Goal: Task Accomplishment & Management: Use online tool/utility

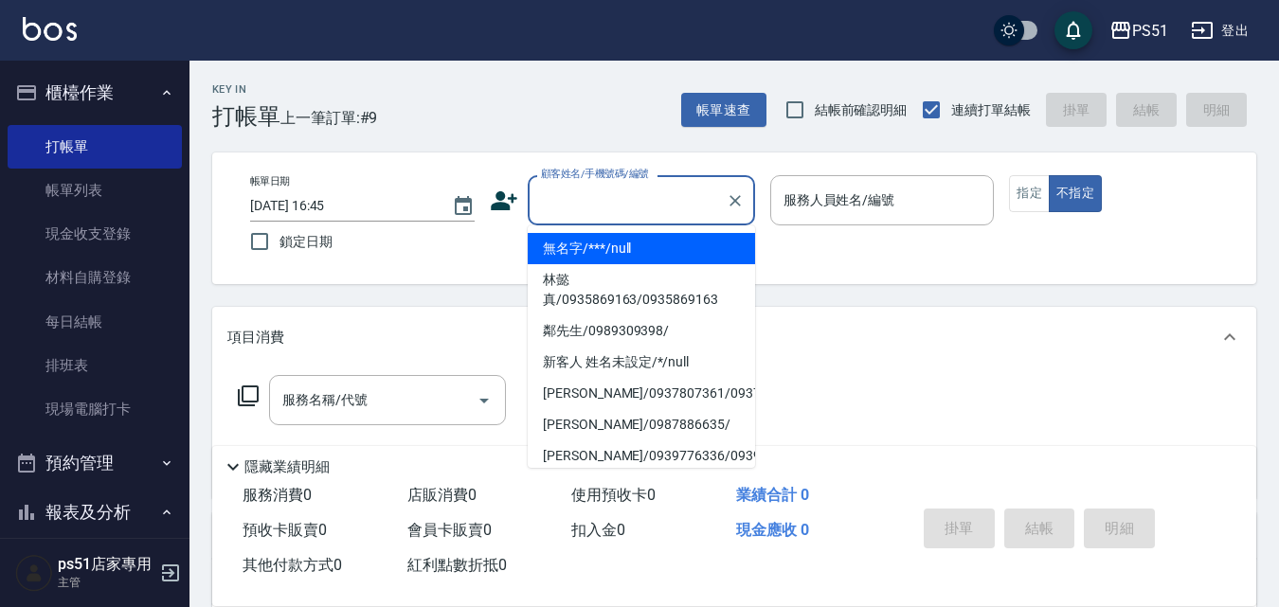
drag, startPoint x: 682, startPoint y: 189, endPoint x: 677, endPoint y: 205, distance: 16.8
click at [681, 192] on input "顧客姓名/手機號碼/編號" at bounding box center [627, 200] width 182 height 33
click at [657, 254] on li "無名字/***/null" at bounding box center [641, 248] width 227 height 31
type input "無名字/***/null"
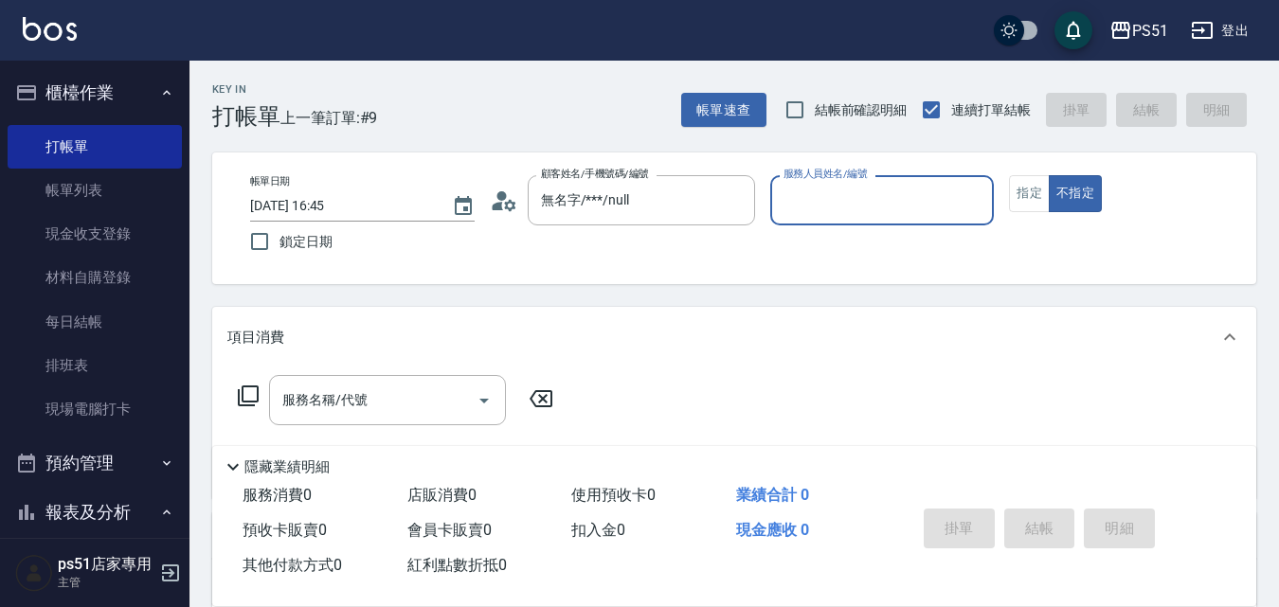
click at [867, 215] on input "服務人員姓名/編號" at bounding box center [882, 200] width 207 height 33
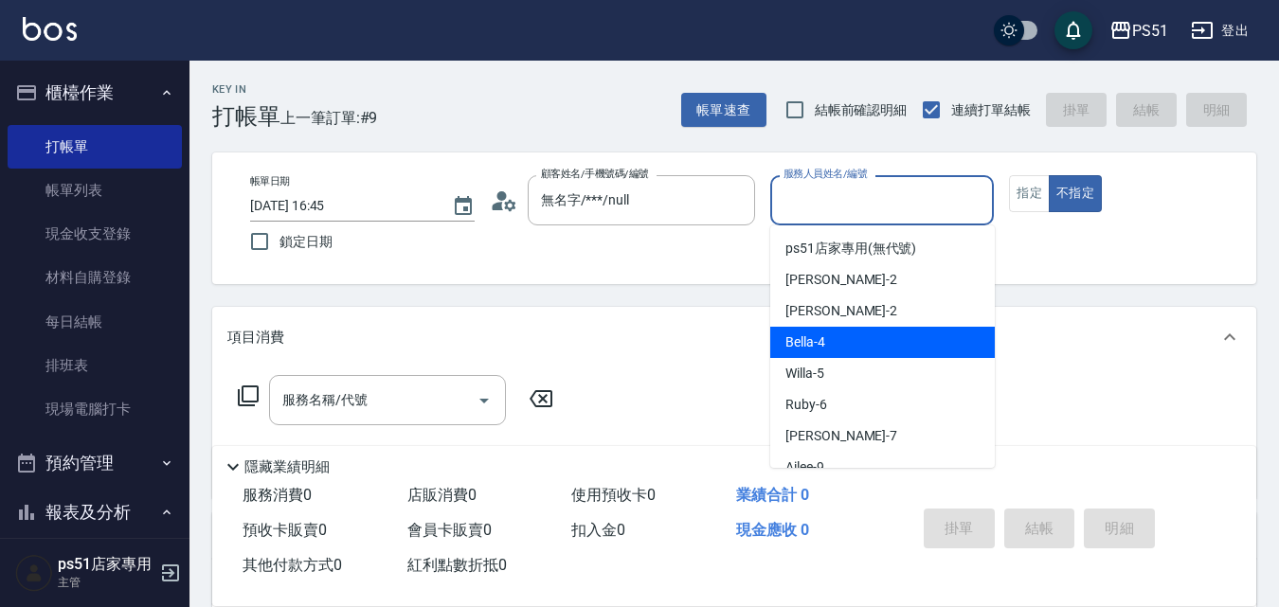
click at [850, 344] on div "Bella -4" at bounding box center [882, 342] width 225 height 31
type input "Bella-4"
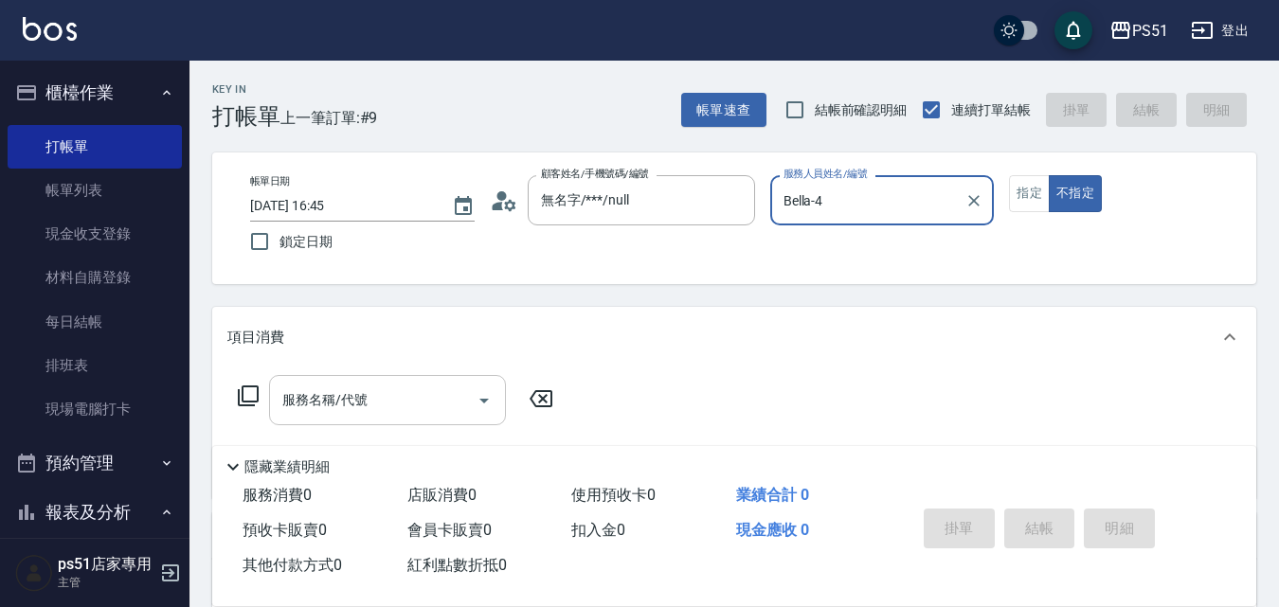
click at [428, 399] on input "服務名稱/代號" at bounding box center [373, 400] width 191 height 33
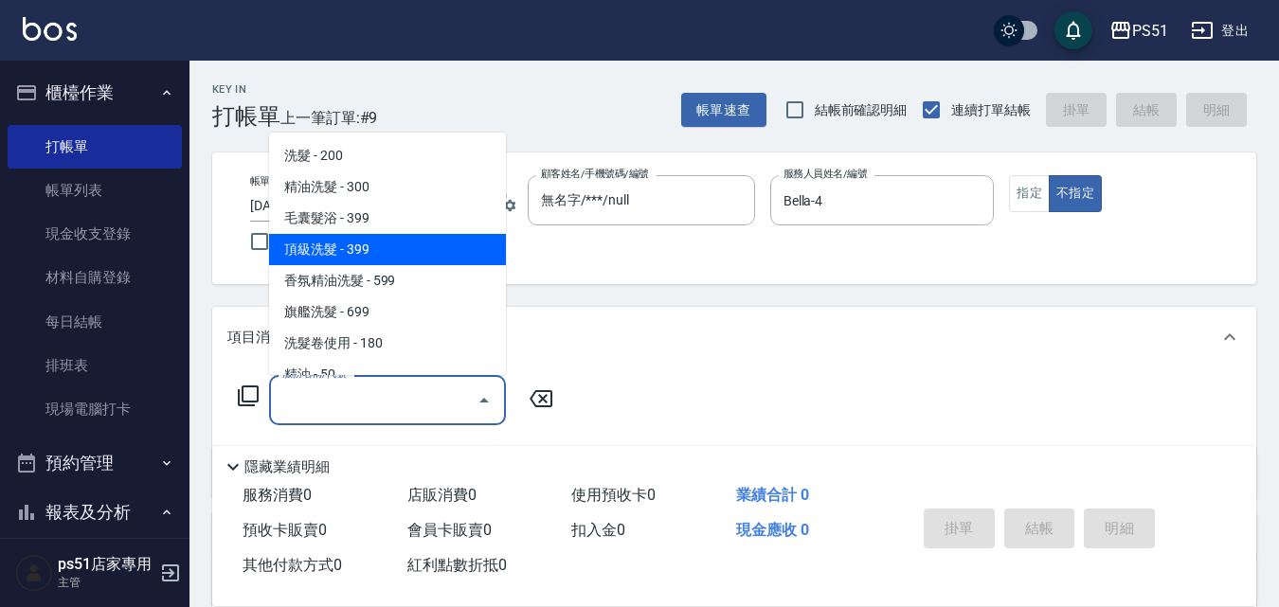
click at [397, 244] on span "頂級洗髮 - 399" at bounding box center [387, 249] width 237 height 31
type input "頂級洗髮(104)"
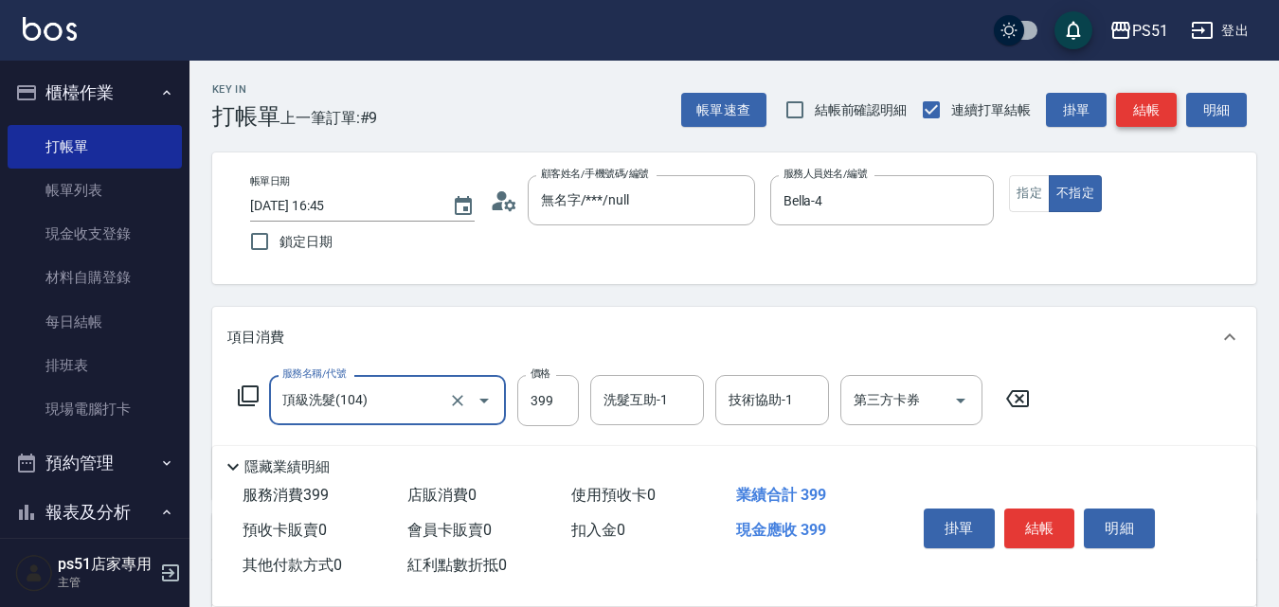
click at [1139, 116] on button "結帳" at bounding box center [1146, 110] width 61 height 35
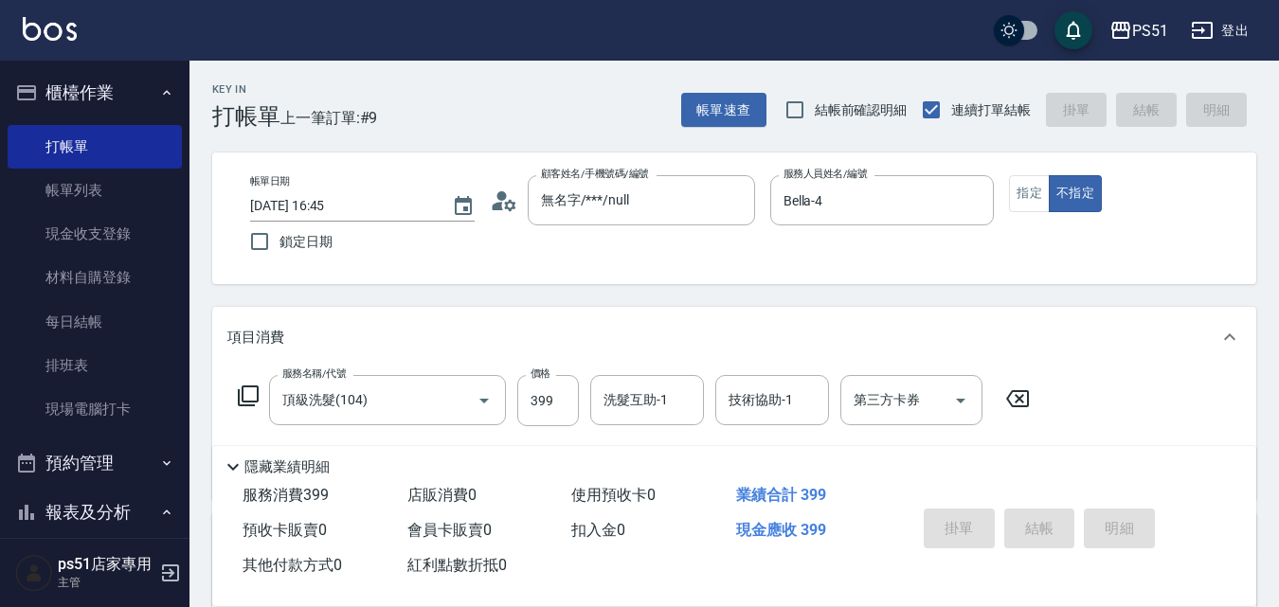
type input "[DATE] 17:29"
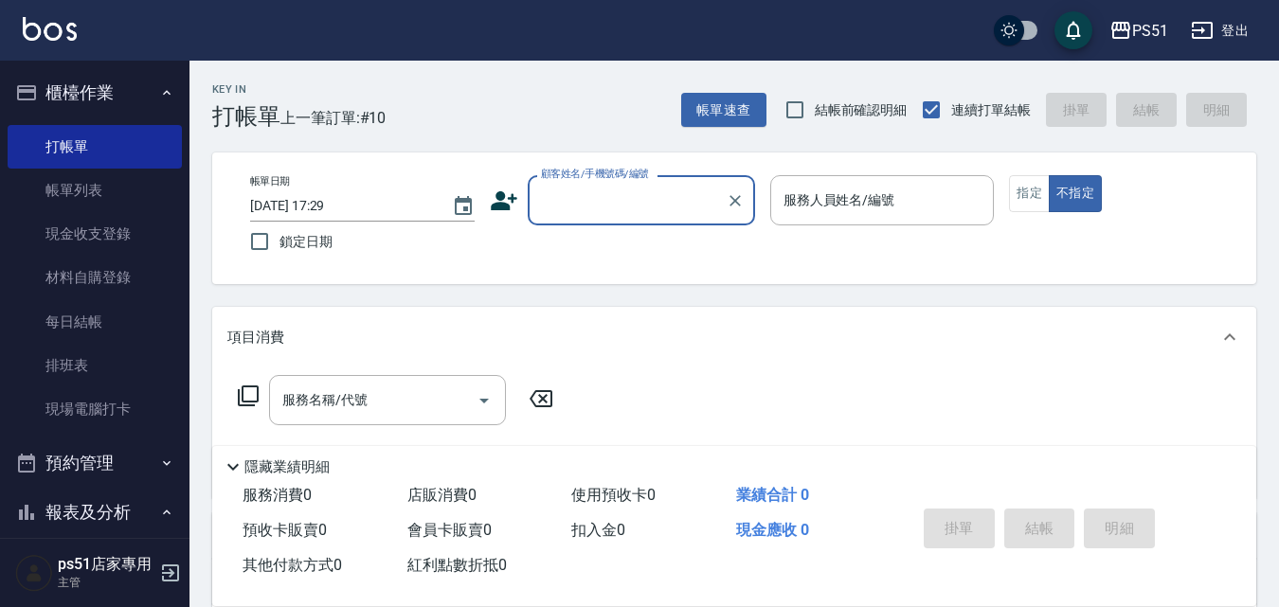
click at [588, 204] on input "顧客姓名/手機號碼/編號" at bounding box center [627, 200] width 182 height 33
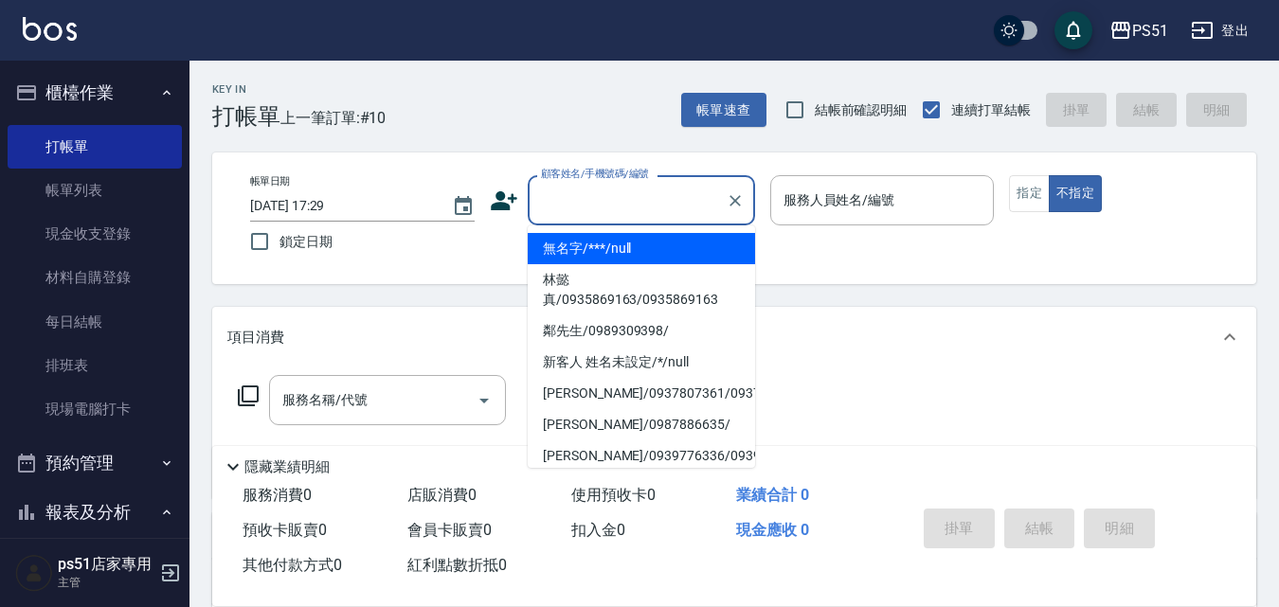
click at [592, 245] on li "無名字/***/null" at bounding box center [641, 248] width 227 height 31
type input "無名字/***/null"
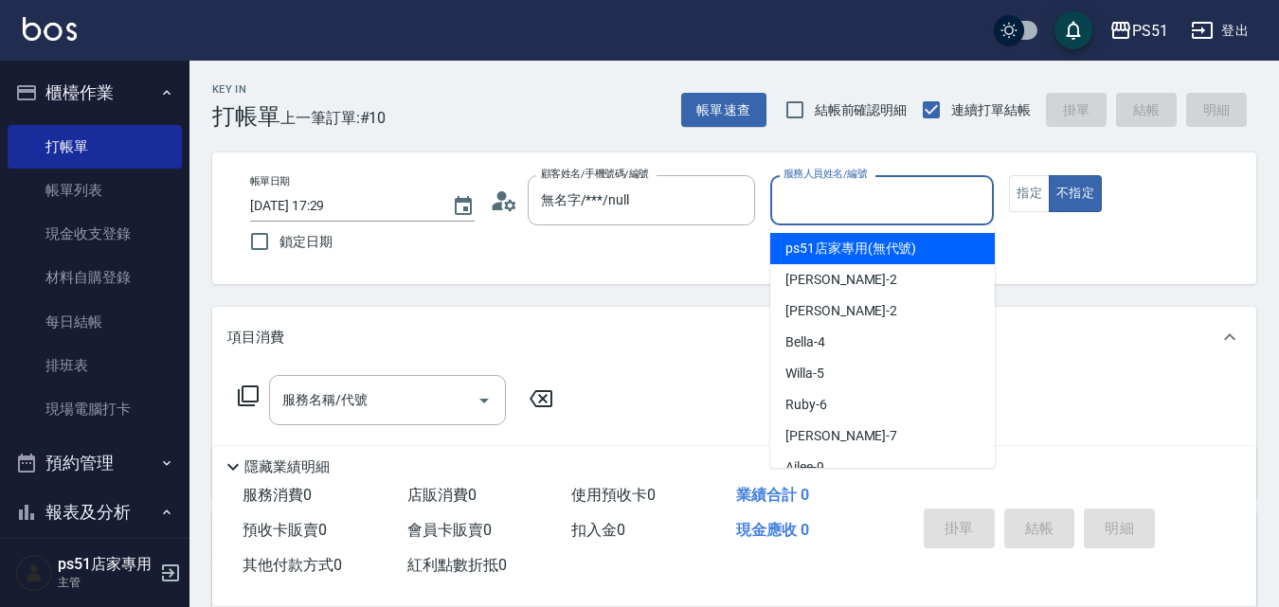
click at [913, 203] on input "服務人員姓名/編號" at bounding box center [882, 200] width 207 height 33
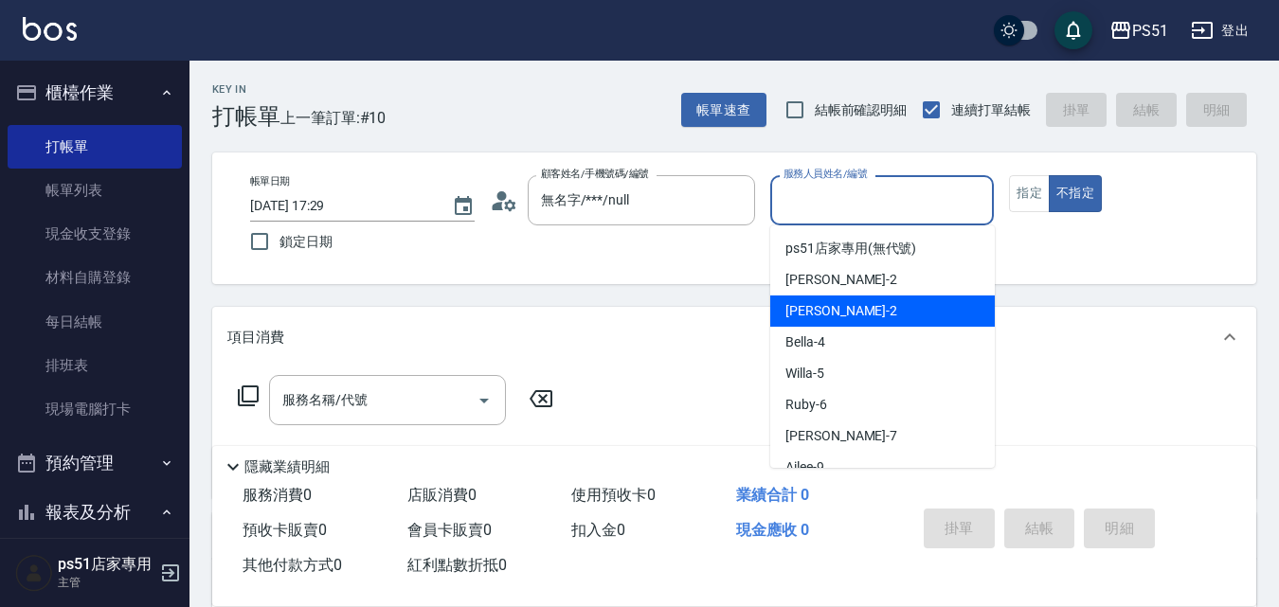
click at [906, 316] on div "[PERSON_NAME] -2" at bounding box center [882, 311] width 225 height 31
type input "[PERSON_NAME]-2"
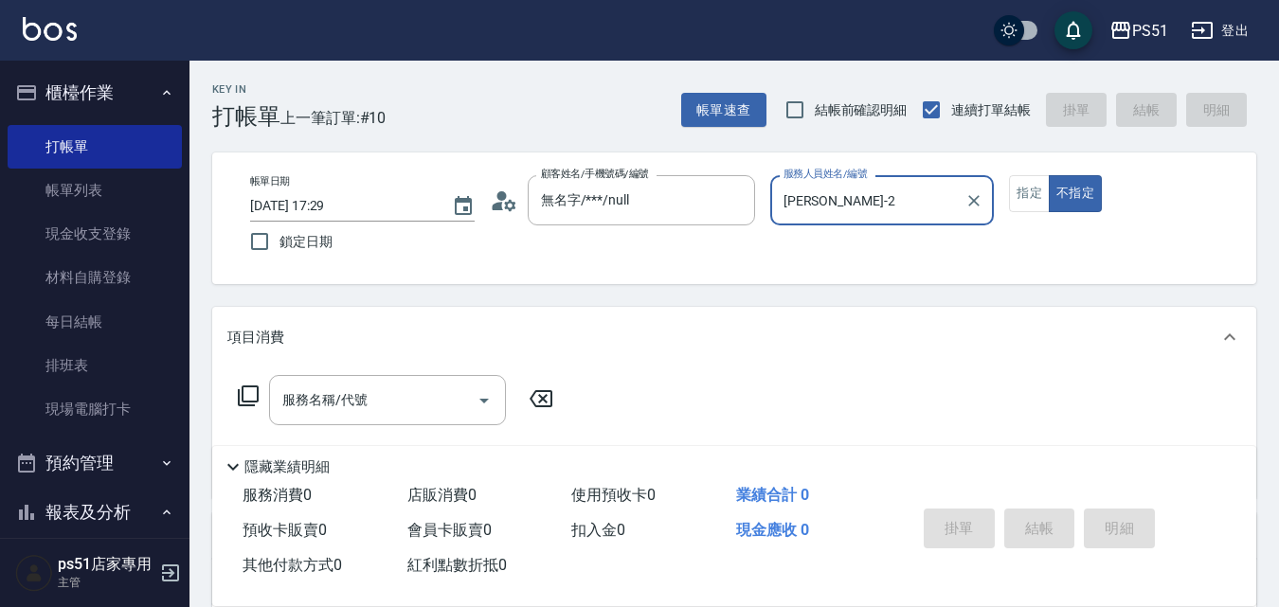
click at [240, 398] on icon at bounding box center [248, 396] width 21 height 21
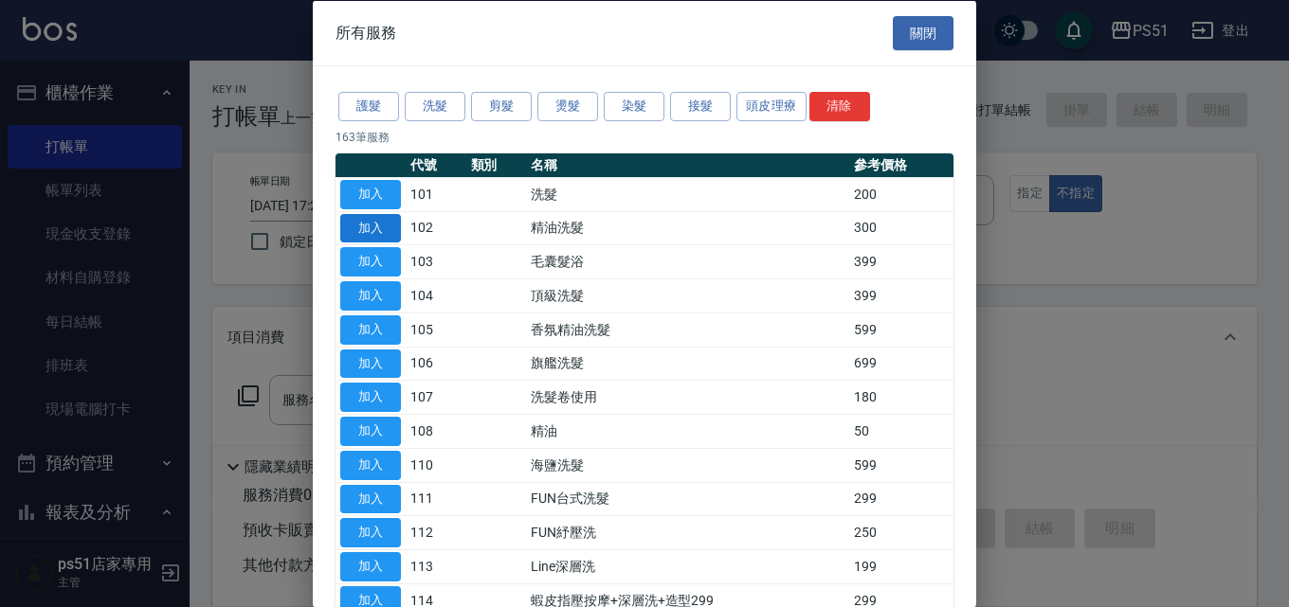
click at [374, 215] on button "加入" at bounding box center [370, 227] width 61 height 29
type input "精油洗髮(102)"
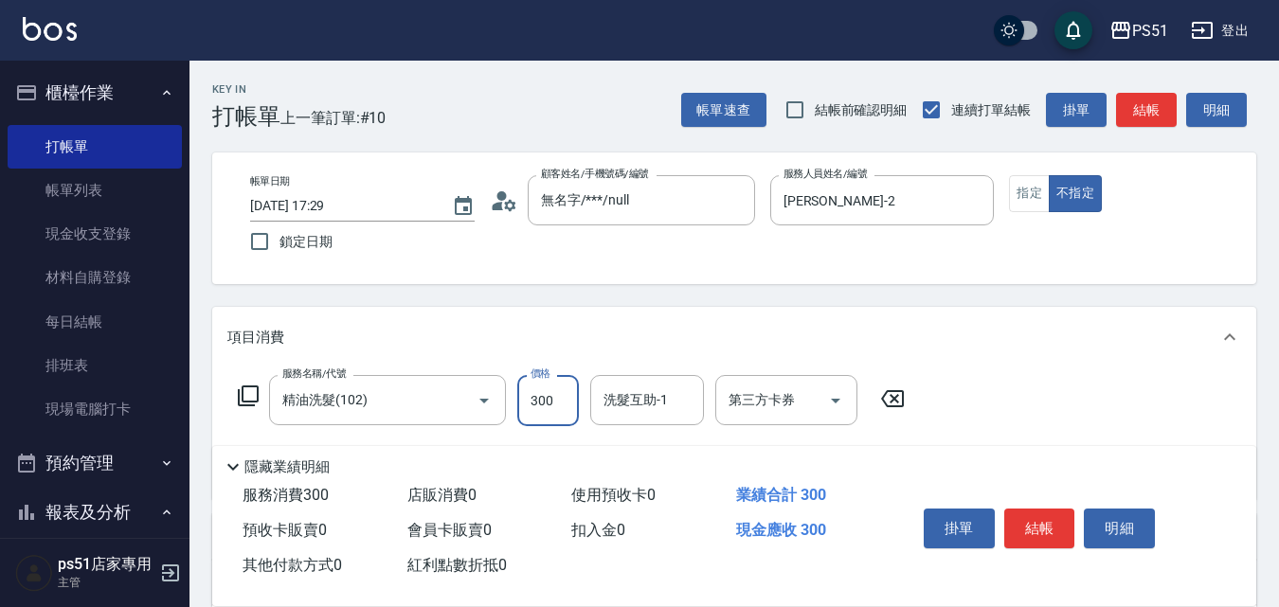
click at [566, 410] on input "300" at bounding box center [548, 400] width 62 height 51
type input "450"
click at [979, 386] on div "服務名稱/代號 精油洗髮(102) 服務名稱/代號 價格 450 價格 洗髮互助-1 洗髮互助-1 第三方卡券 第三方卡券" at bounding box center [734, 434] width 1044 height 132
click at [1035, 527] on button "結帳" at bounding box center [1039, 529] width 71 height 40
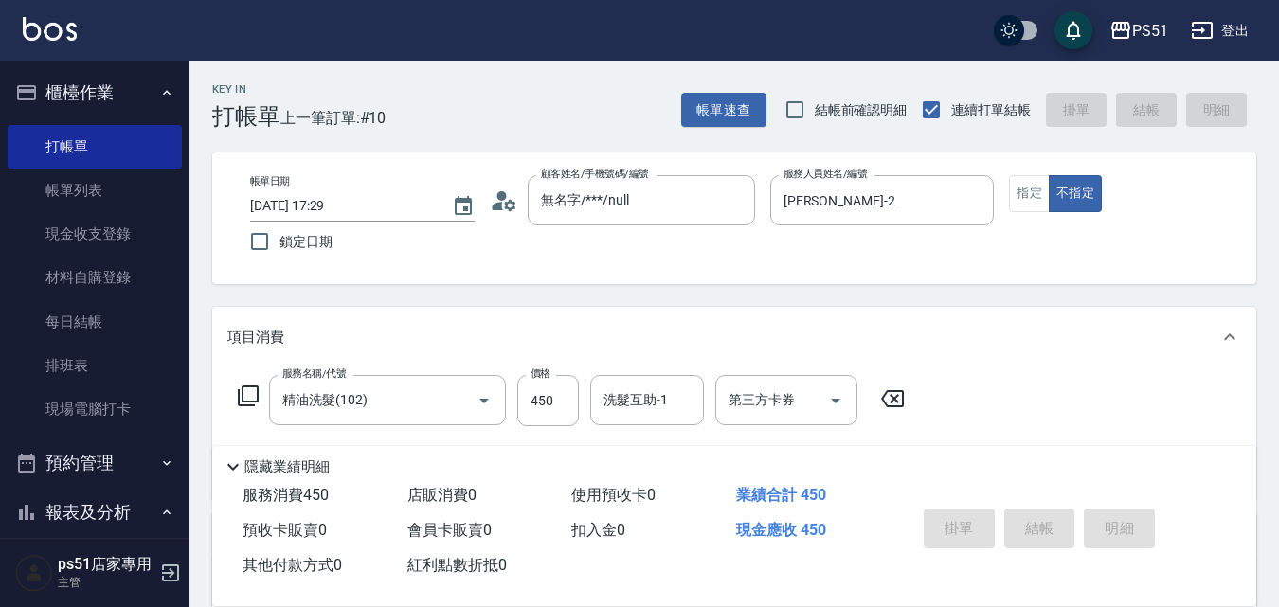
type input "[DATE] 17:50"
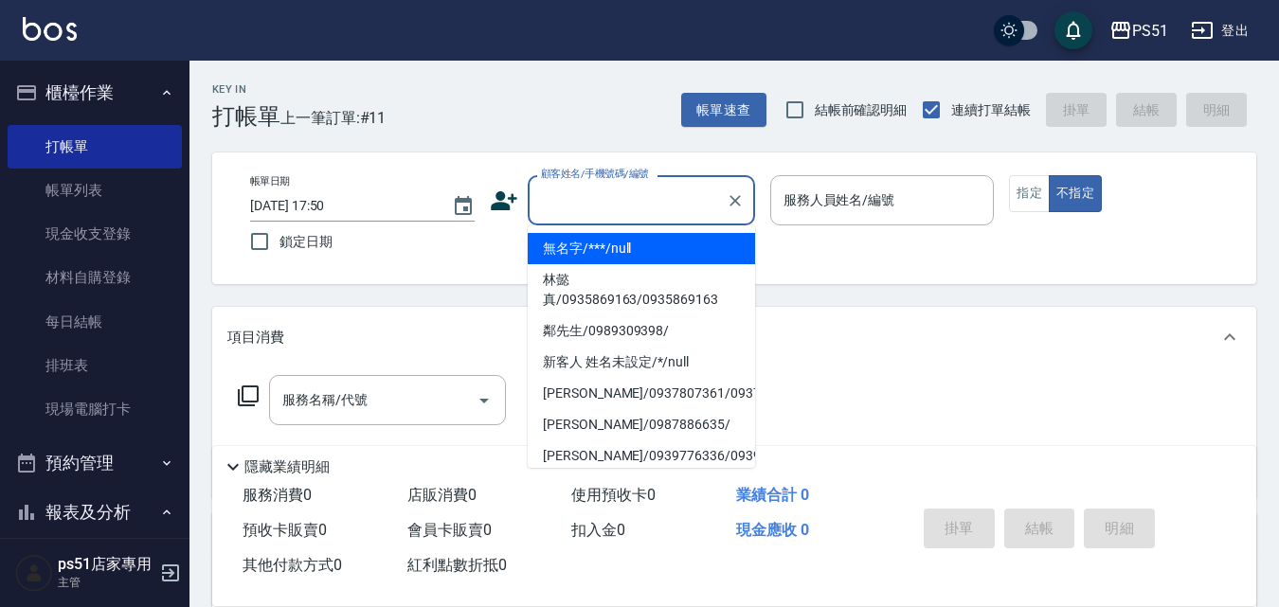
type input "無名字/***/null"
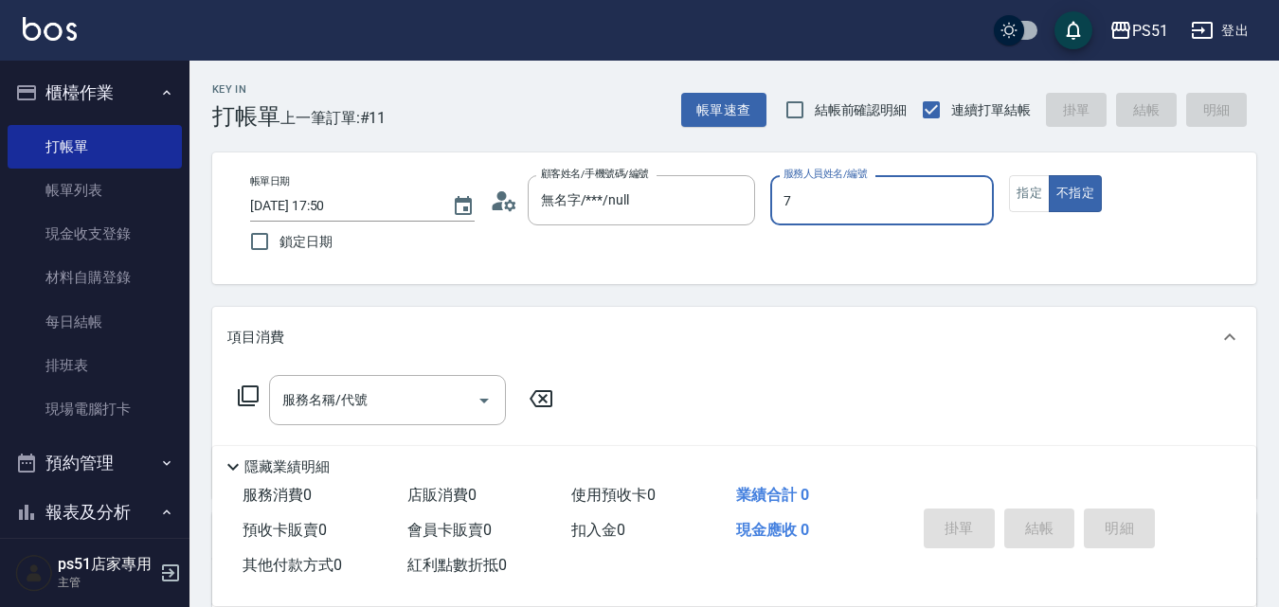
type input "[PERSON_NAME]-7"
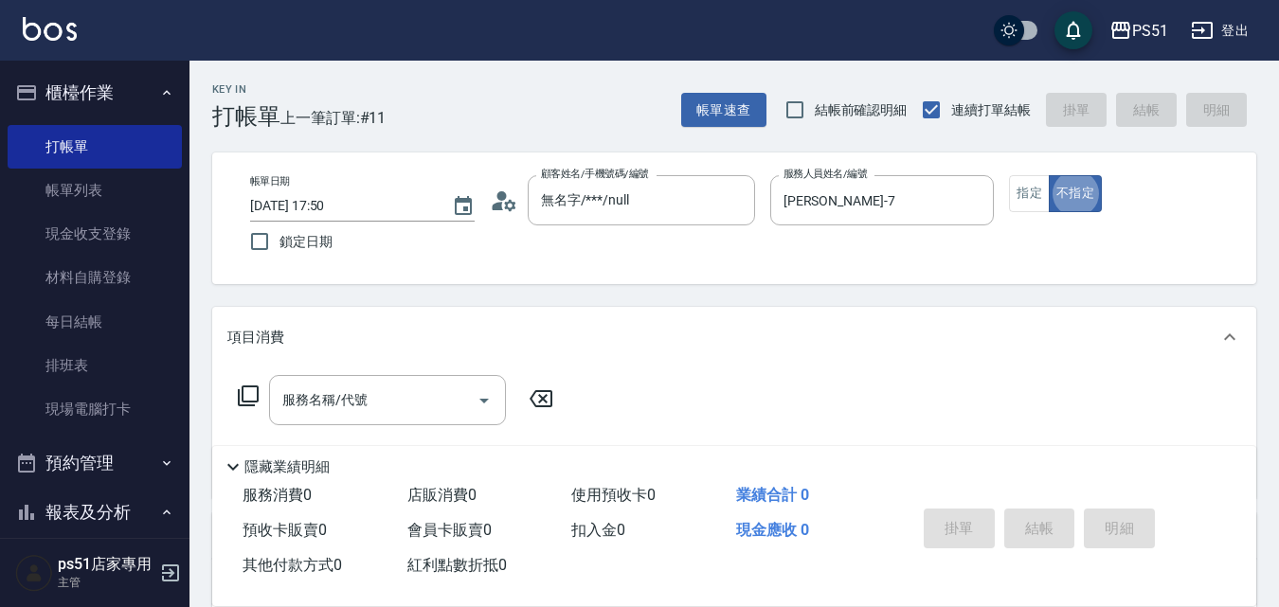
type button "false"
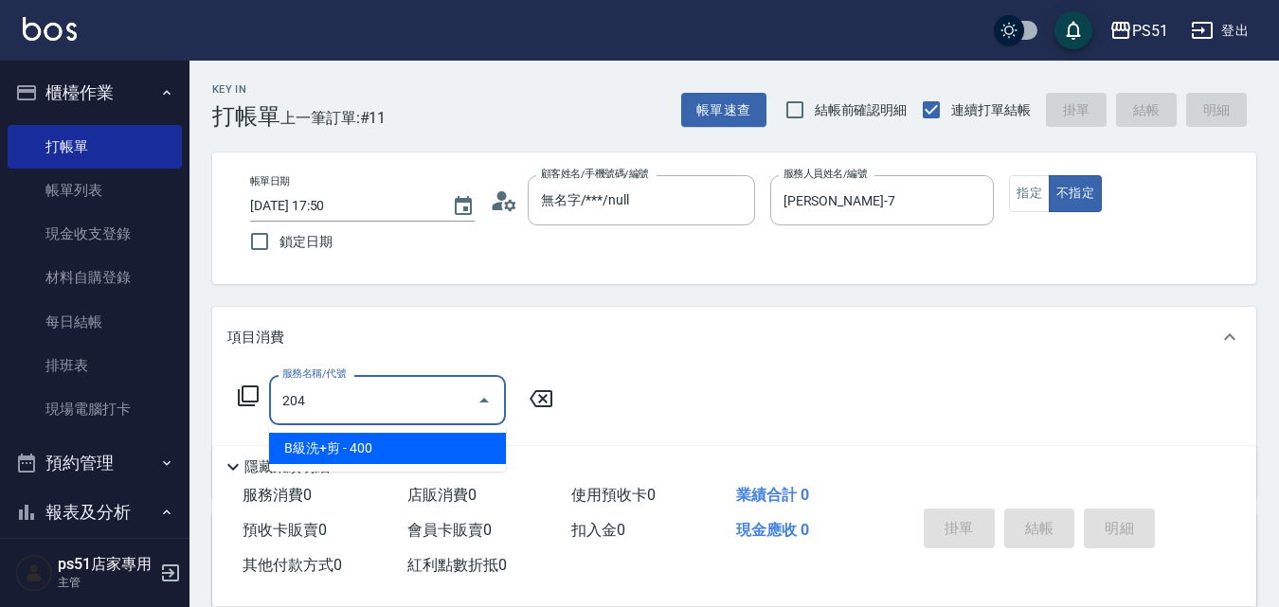
type input "B級洗+剪(204)"
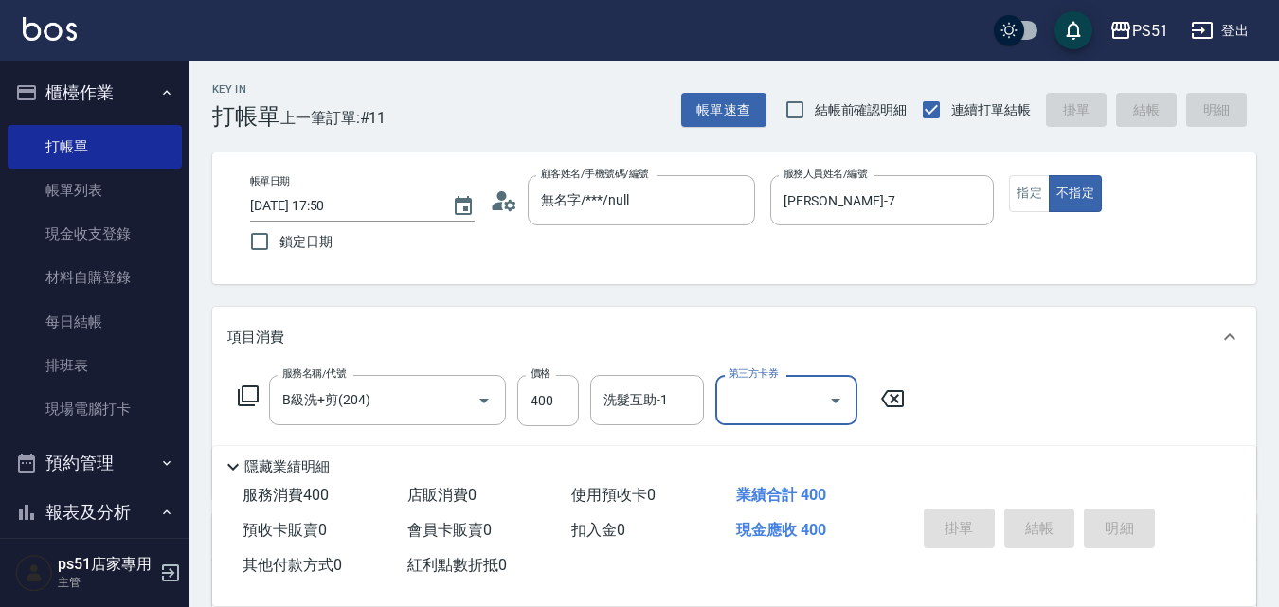
type input "[DATE] 18:02"
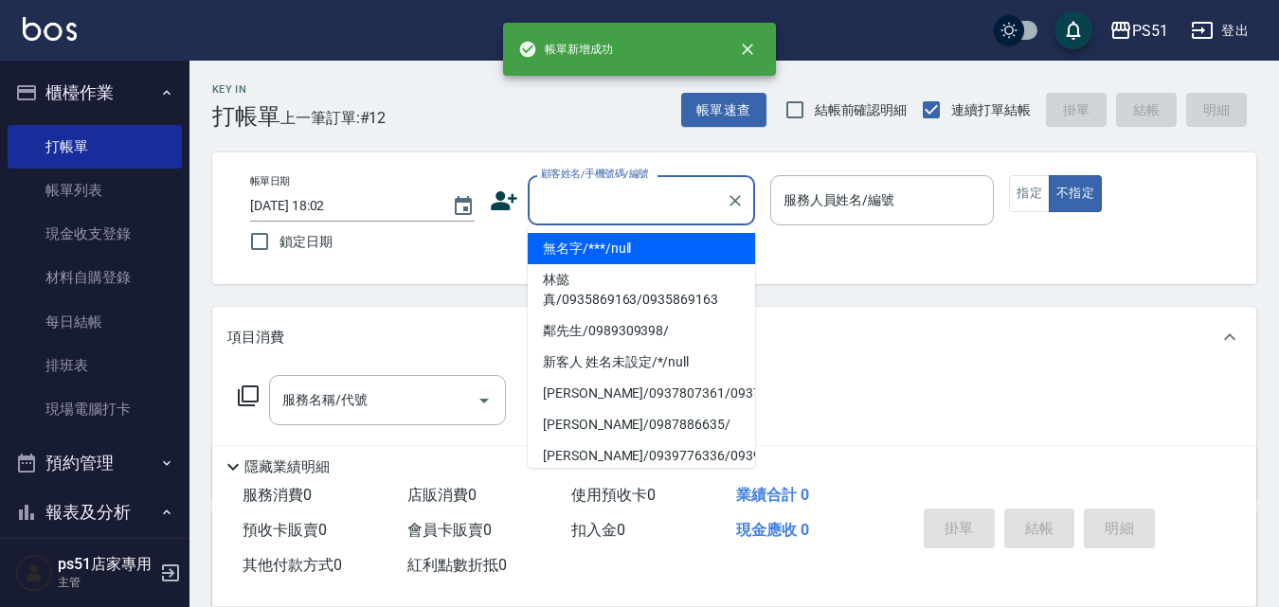
type input "無名字/***/null"
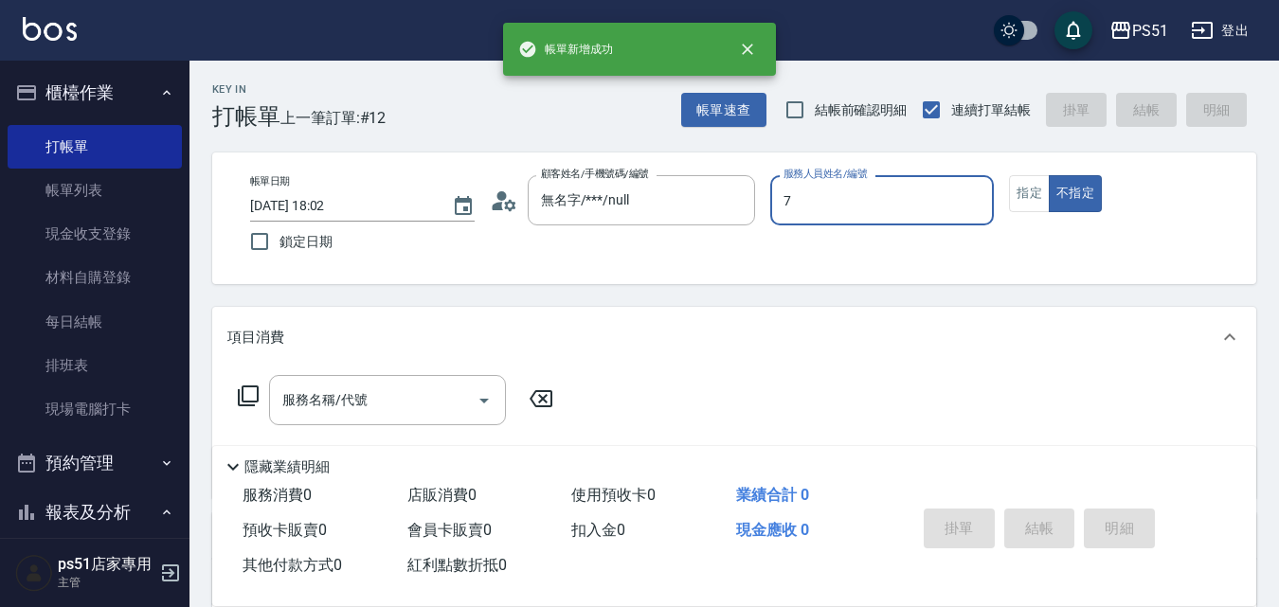
type input "[PERSON_NAME]-7"
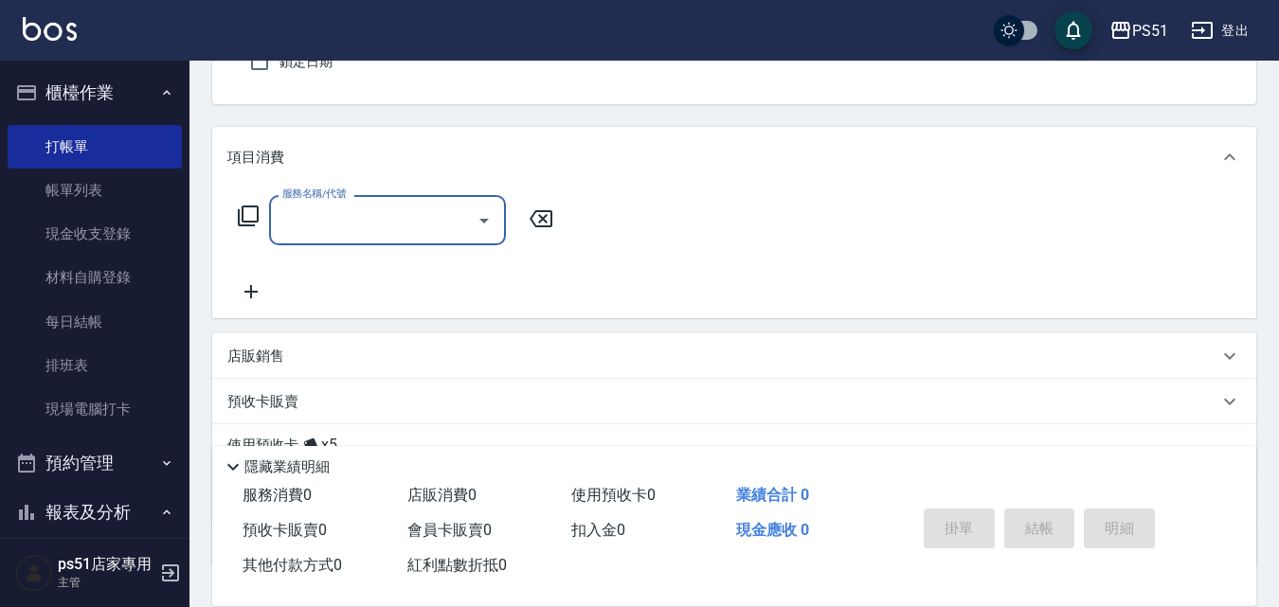
scroll to position [221, 0]
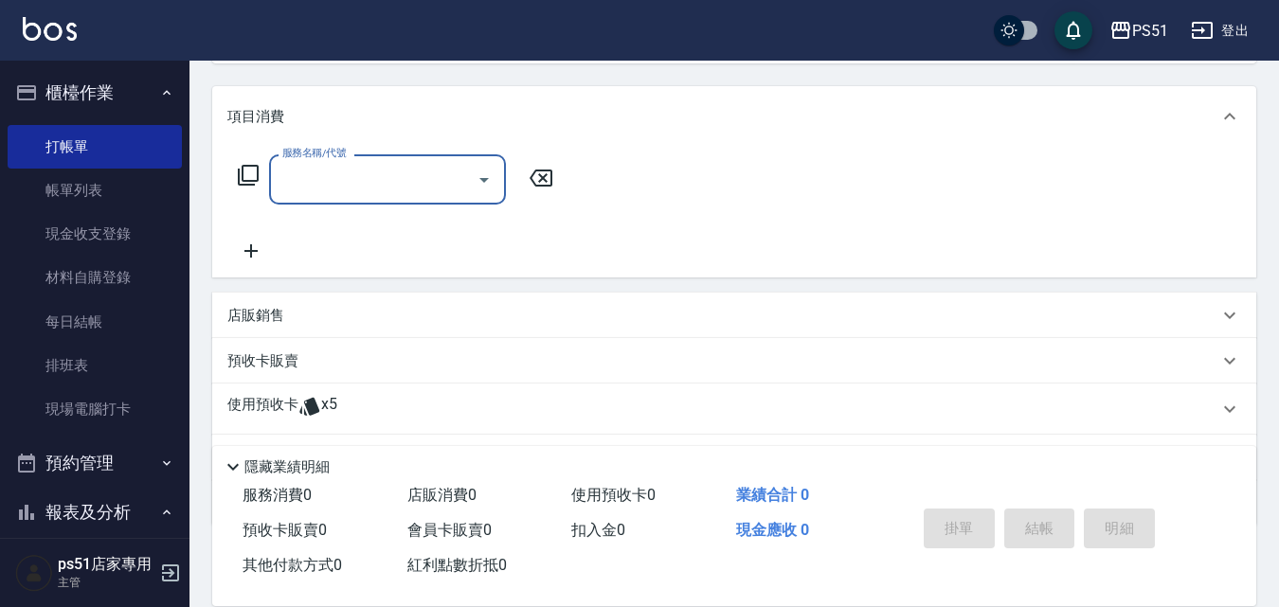
click at [322, 396] on span "x5" at bounding box center [329, 409] width 16 height 28
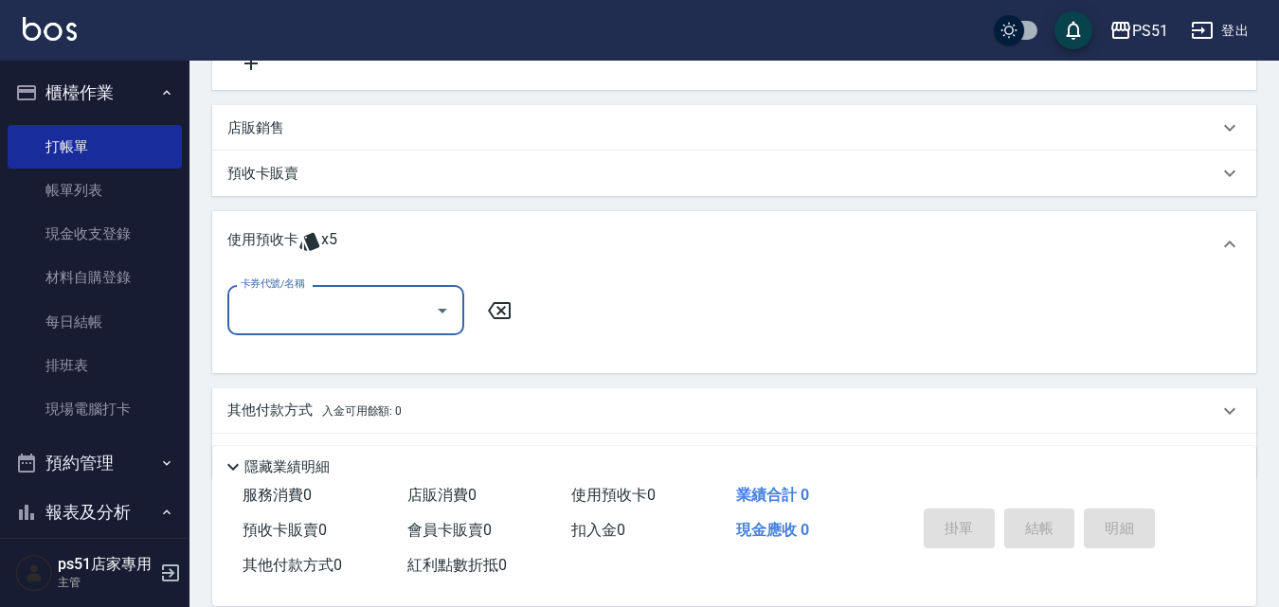
scroll to position [442, 0]
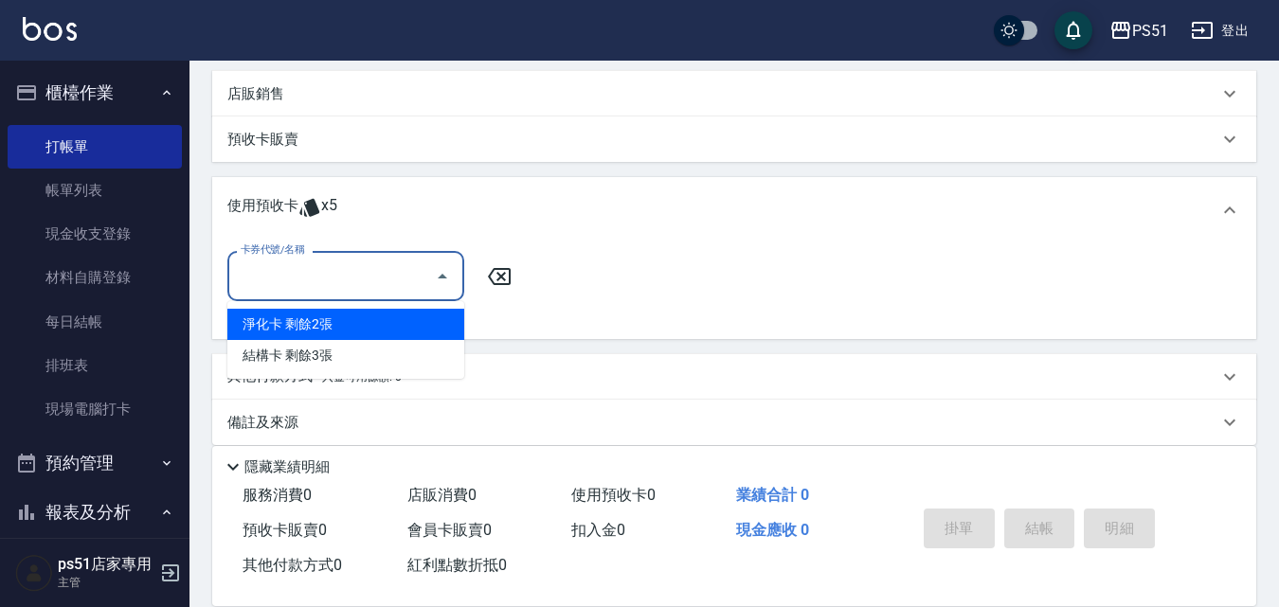
click at [334, 289] on input "卡券代號/名稱" at bounding box center [331, 276] width 191 height 33
click at [389, 321] on div "淨化卡 剩餘2張" at bounding box center [345, 324] width 237 height 31
type input "淨化卡"
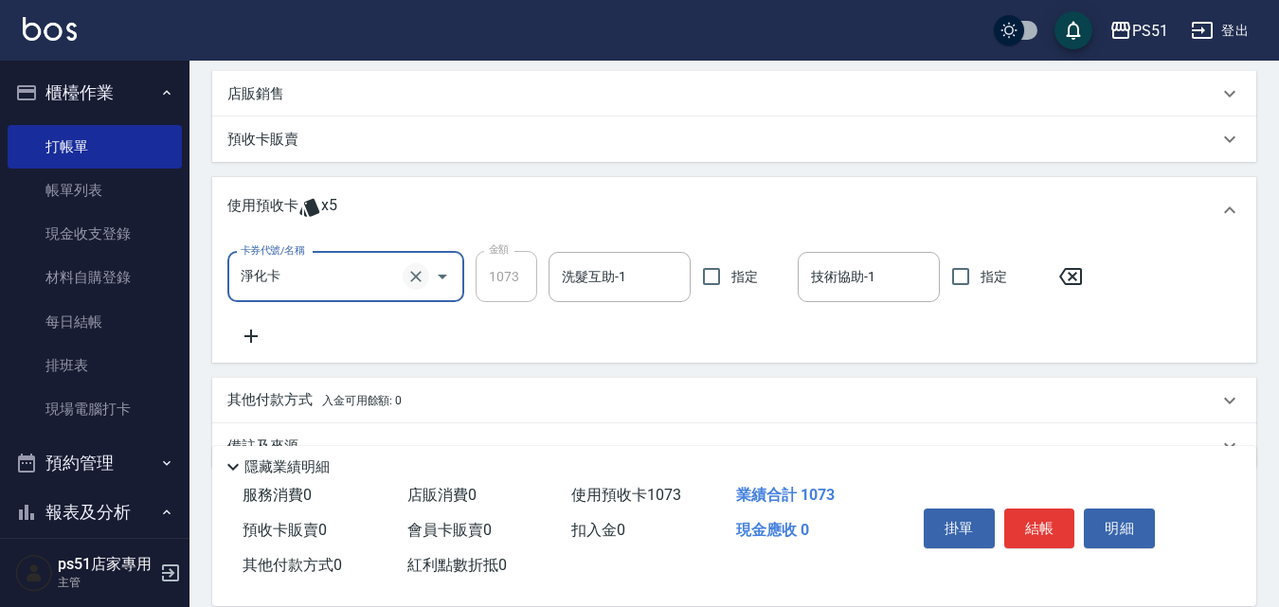
click at [421, 277] on icon "Clear" at bounding box center [415, 276] width 19 height 19
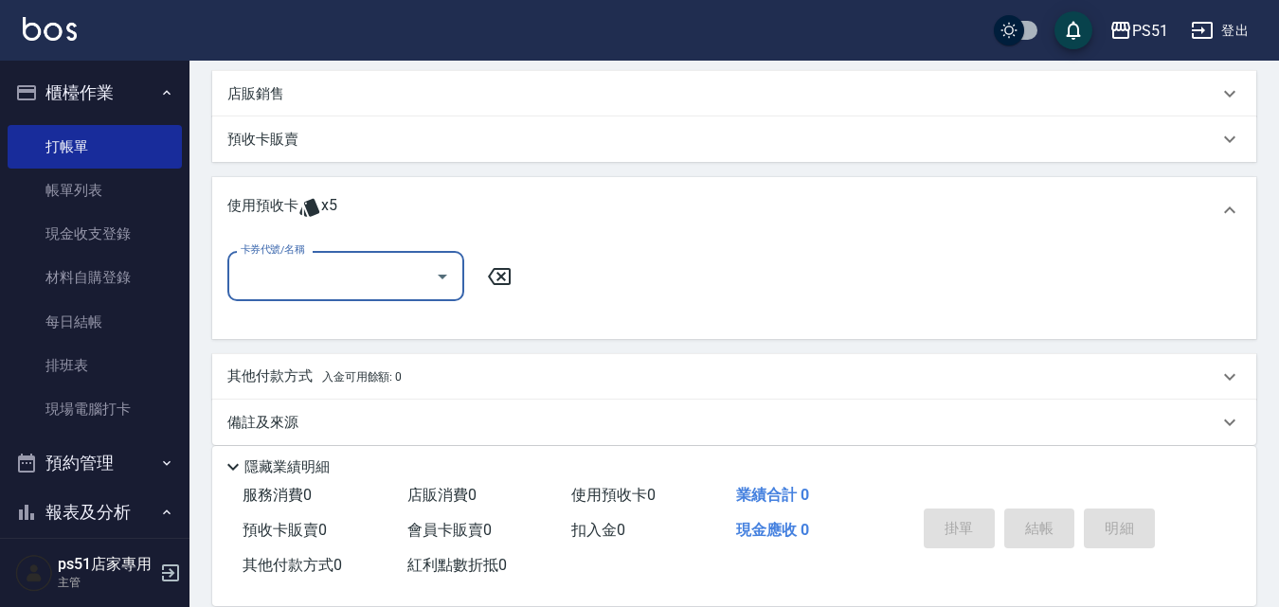
scroll to position [221, 0]
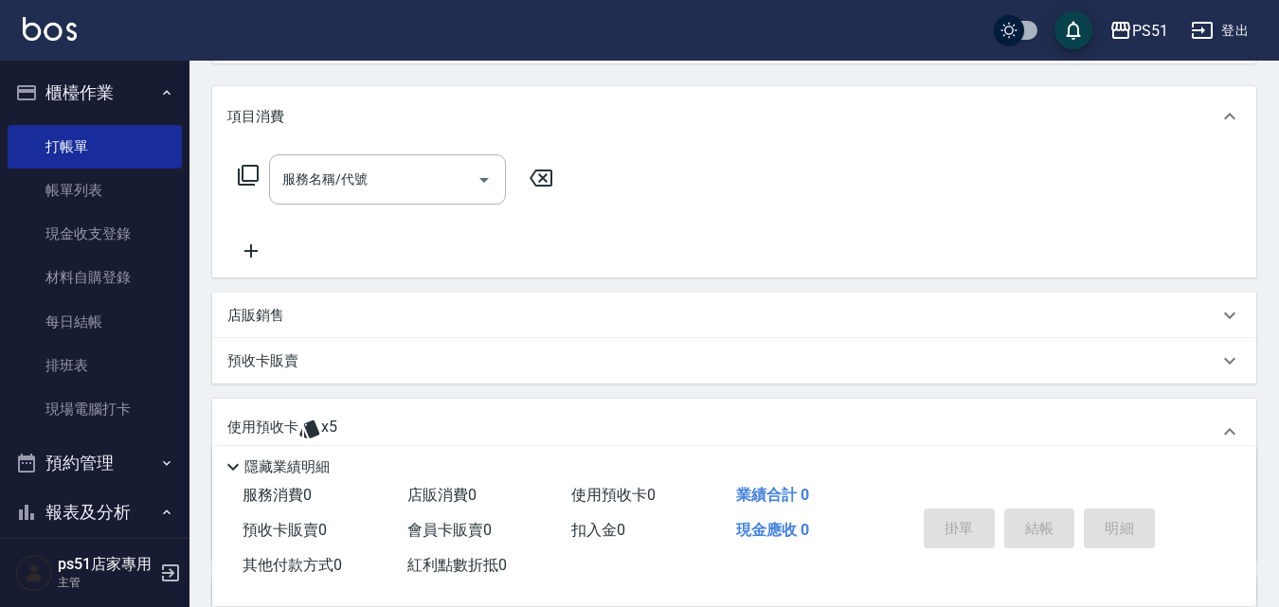
click at [252, 178] on icon at bounding box center [248, 175] width 23 height 23
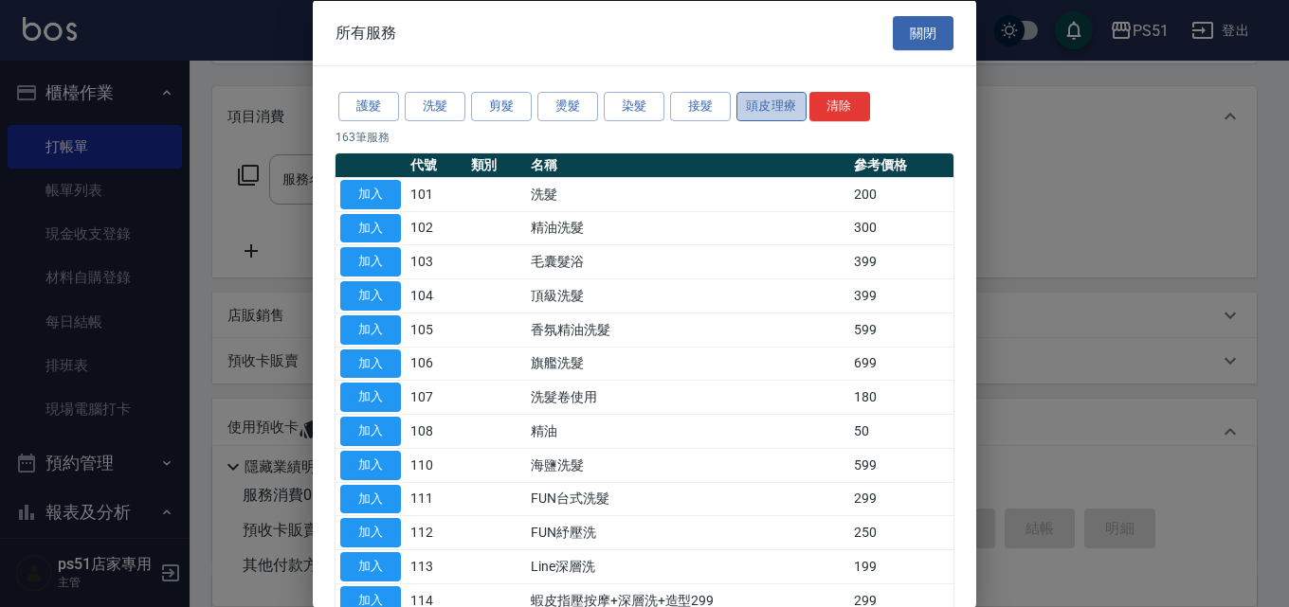
click at [791, 112] on button "頭皮理療" at bounding box center [771, 106] width 70 height 29
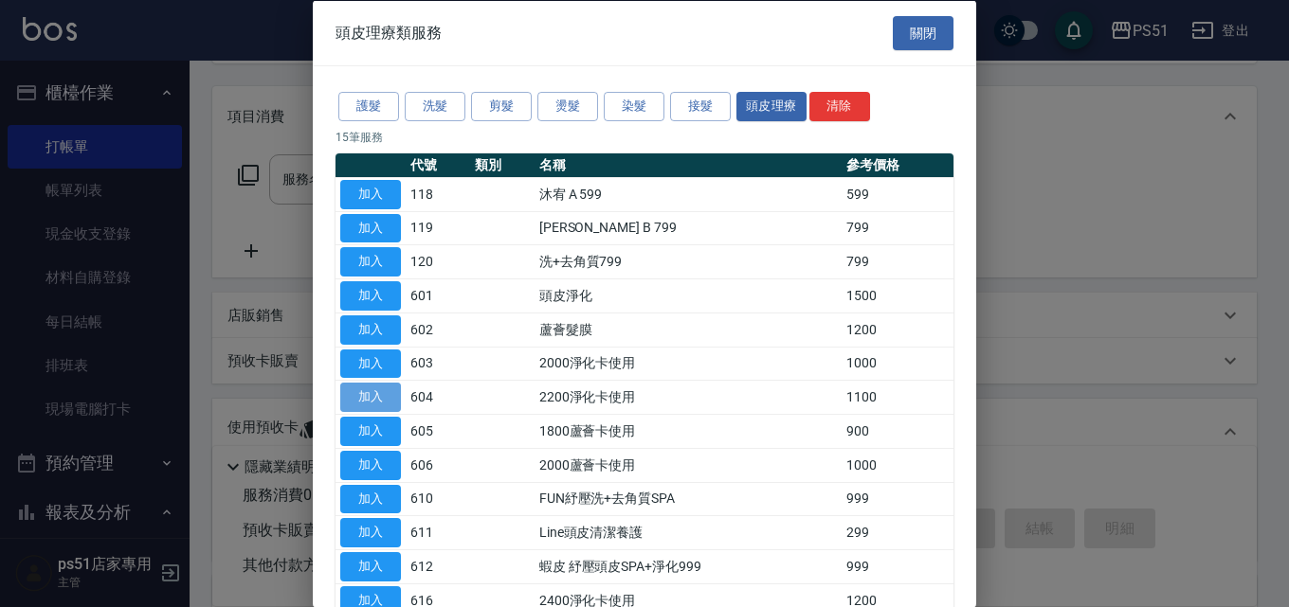
click at [364, 401] on button "加入" at bounding box center [370, 397] width 61 height 29
type input "2200淨化卡使用(604)"
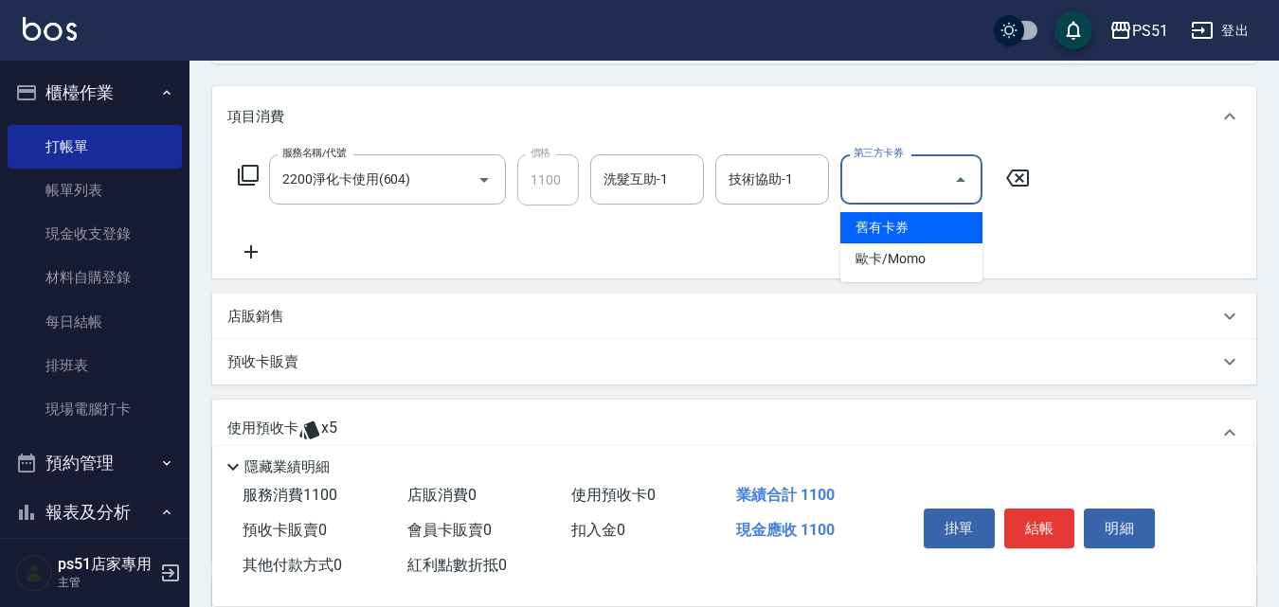
click at [894, 186] on input "第三方卡券" at bounding box center [897, 179] width 97 height 33
click at [885, 223] on span "舊有卡券" at bounding box center [911, 227] width 142 height 31
type input "舊有卡券"
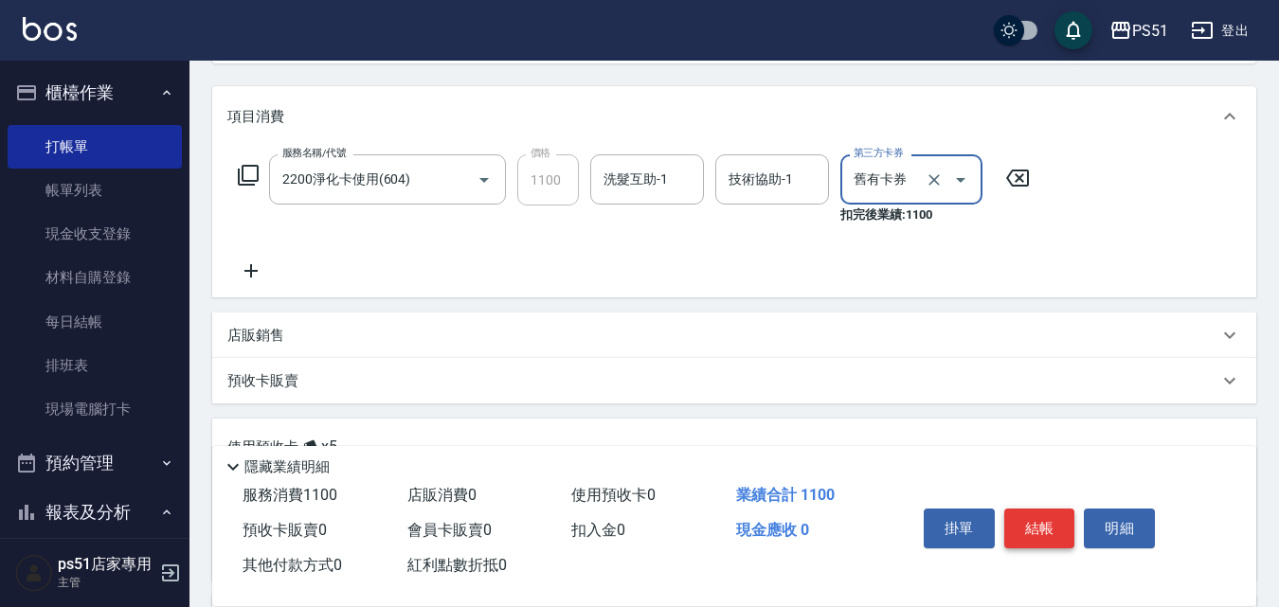
click at [1039, 517] on button "結帳" at bounding box center [1039, 529] width 71 height 40
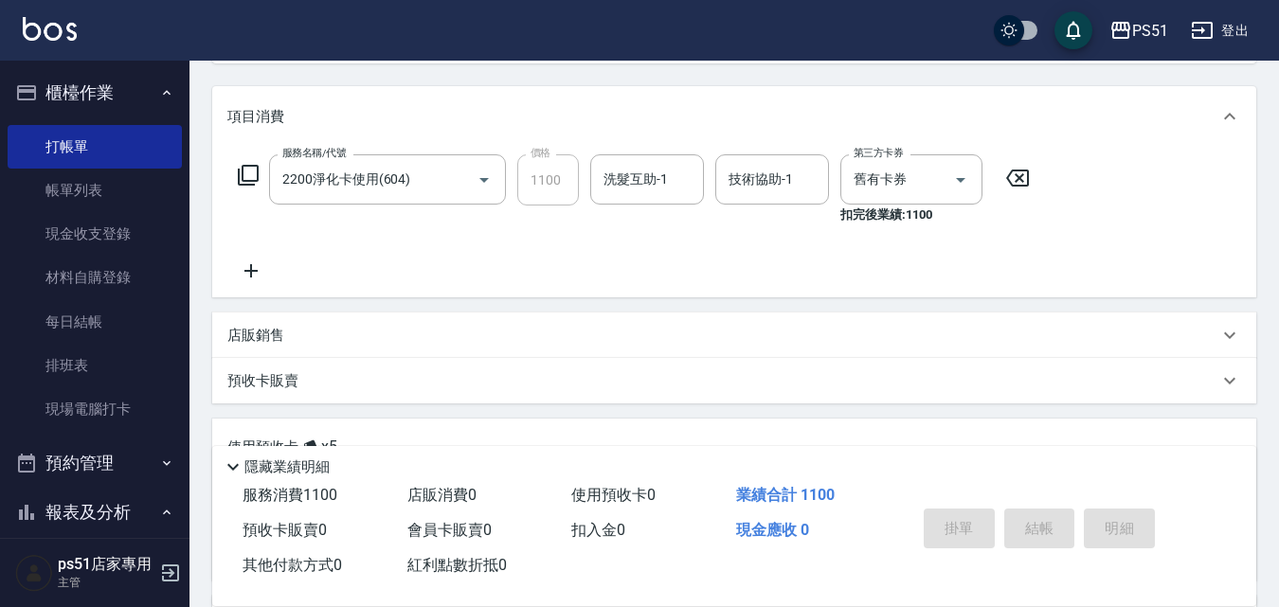
type input "[DATE] 18:03"
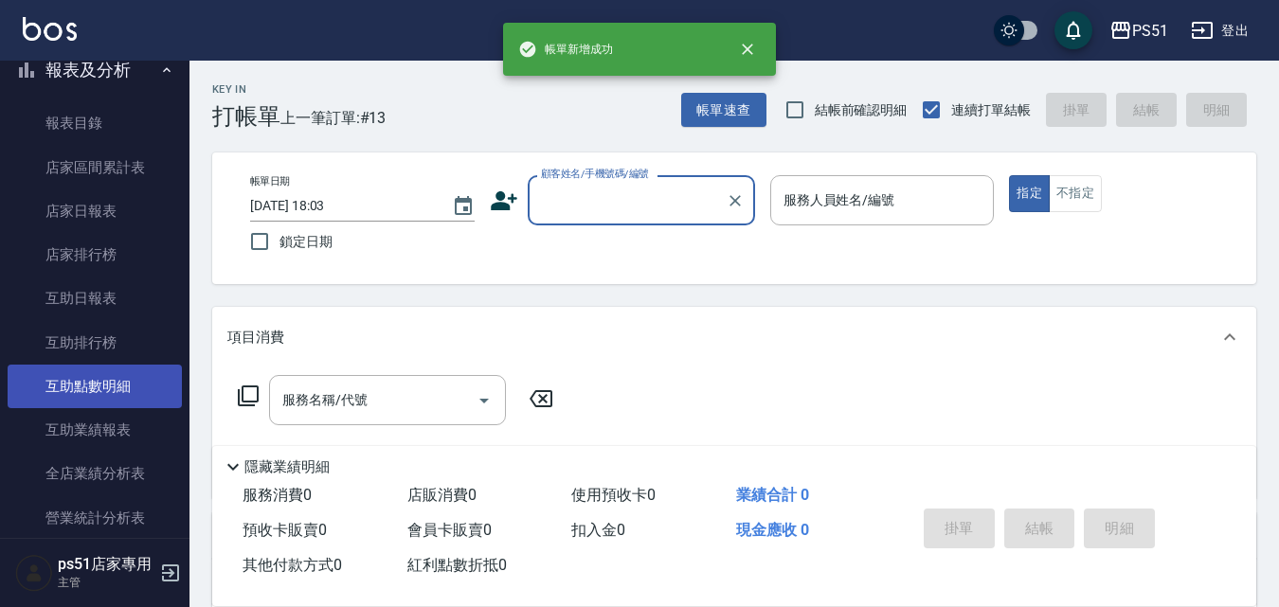
scroll to position [663, 0]
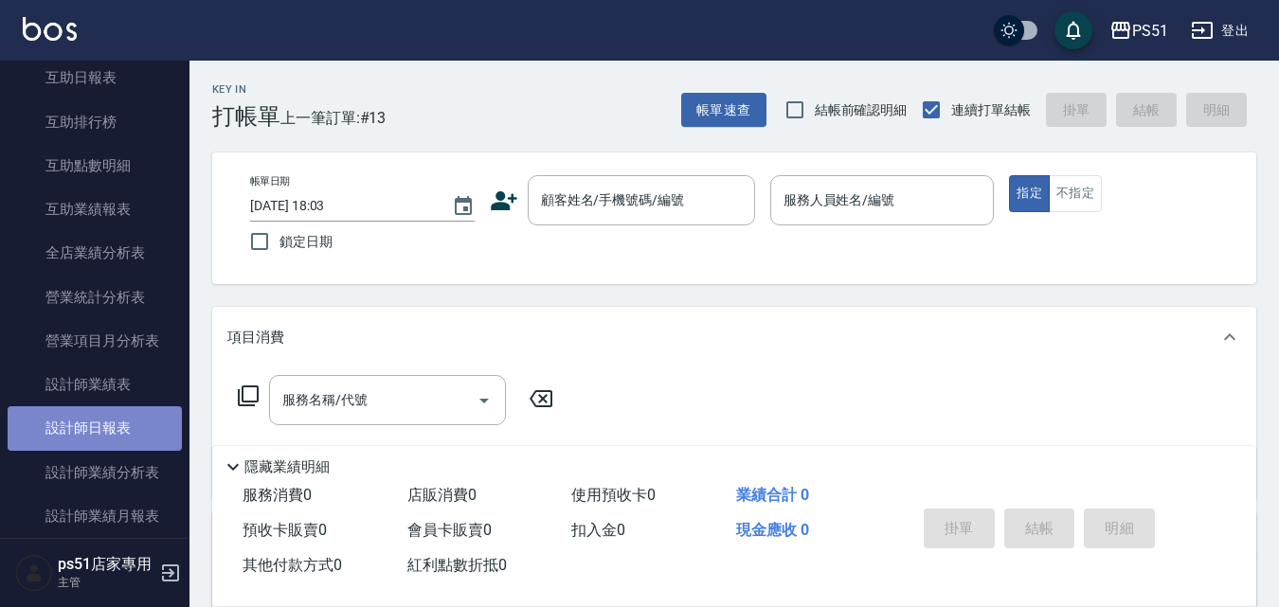
click at [109, 430] on link "設計師日報表" at bounding box center [95, 428] width 174 height 44
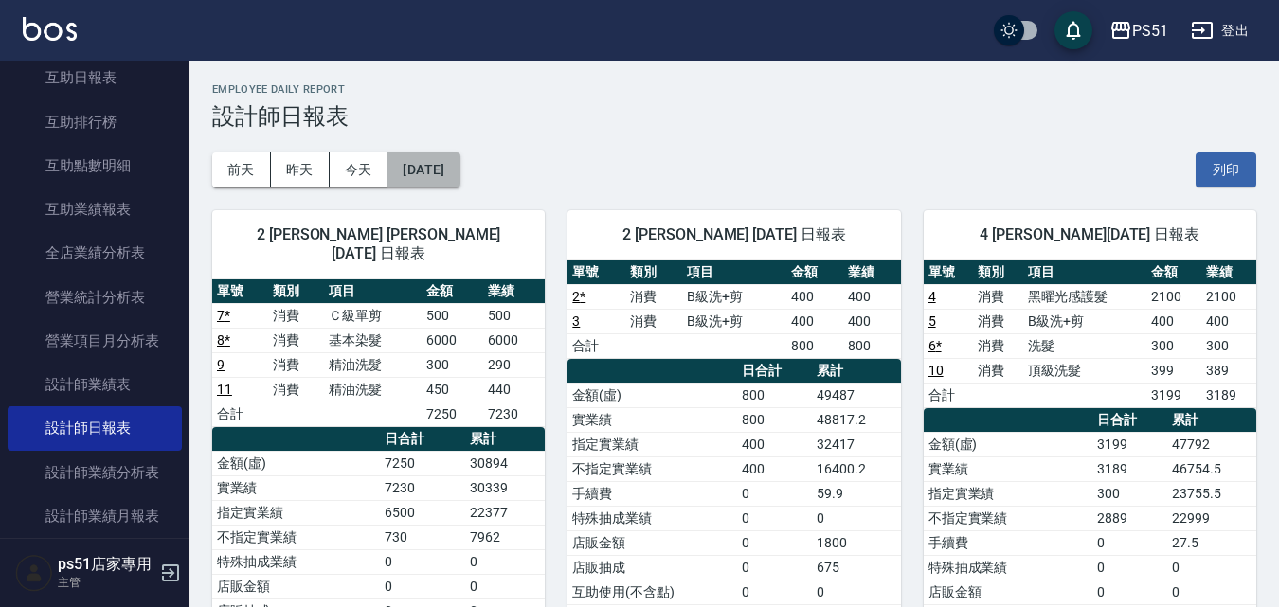
click at [413, 171] on button "[DATE]" at bounding box center [424, 170] width 72 height 35
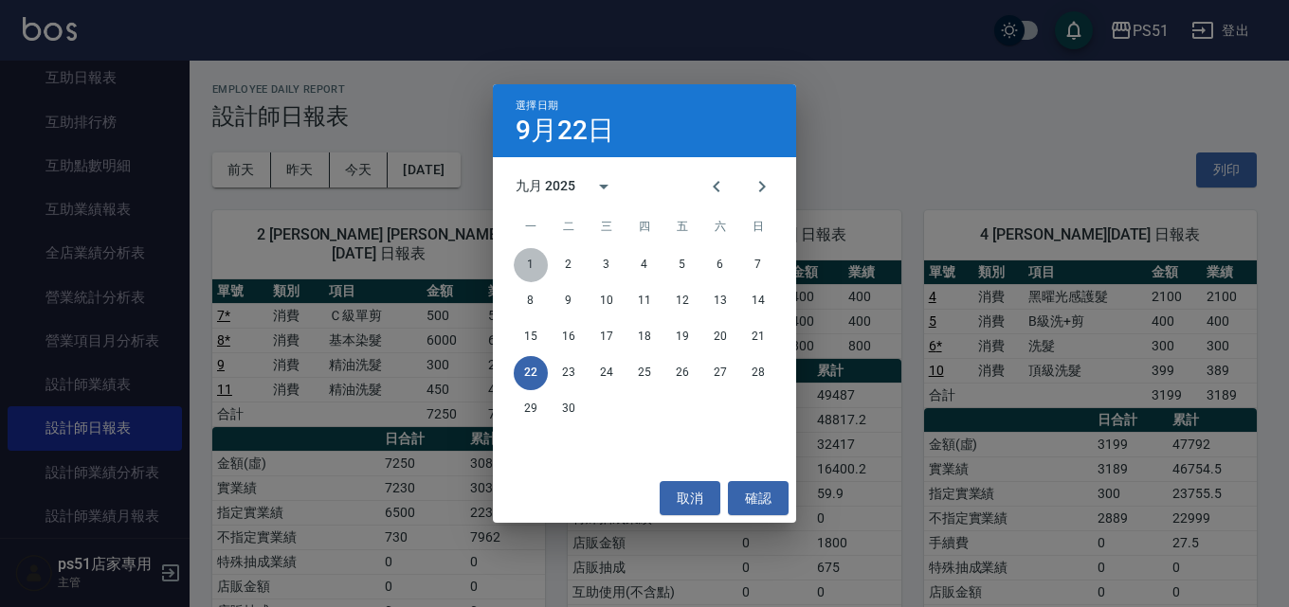
click at [533, 259] on button "1" at bounding box center [531, 265] width 34 height 34
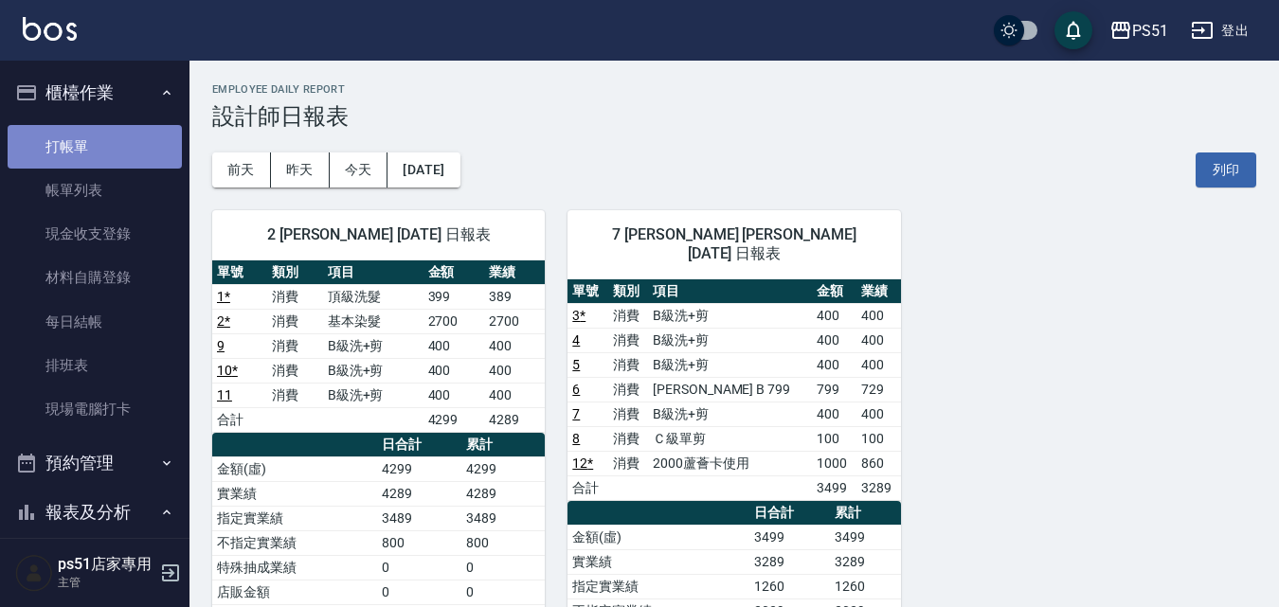
click at [96, 160] on link "打帳單" at bounding box center [95, 147] width 174 height 44
